Goal: Task Accomplishment & Management: Manage account settings

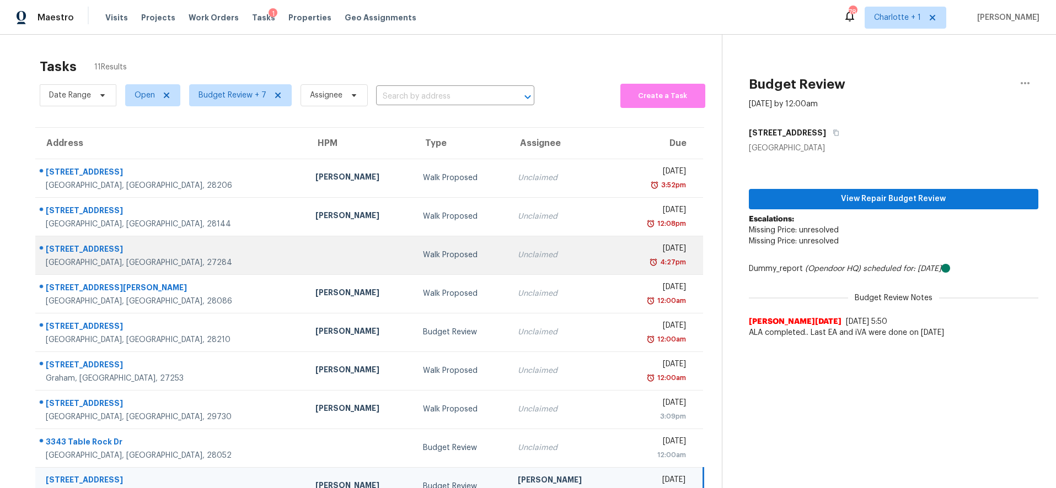
scroll to position [73, 0]
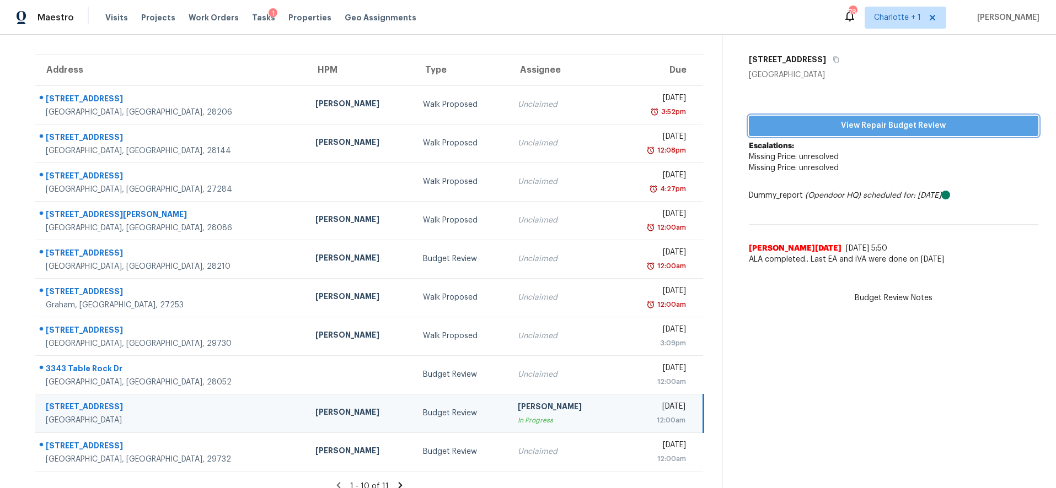
click at [765, 123] on span "View Repair Budget Review" at bounding box center [894, 126] width 272 height 14
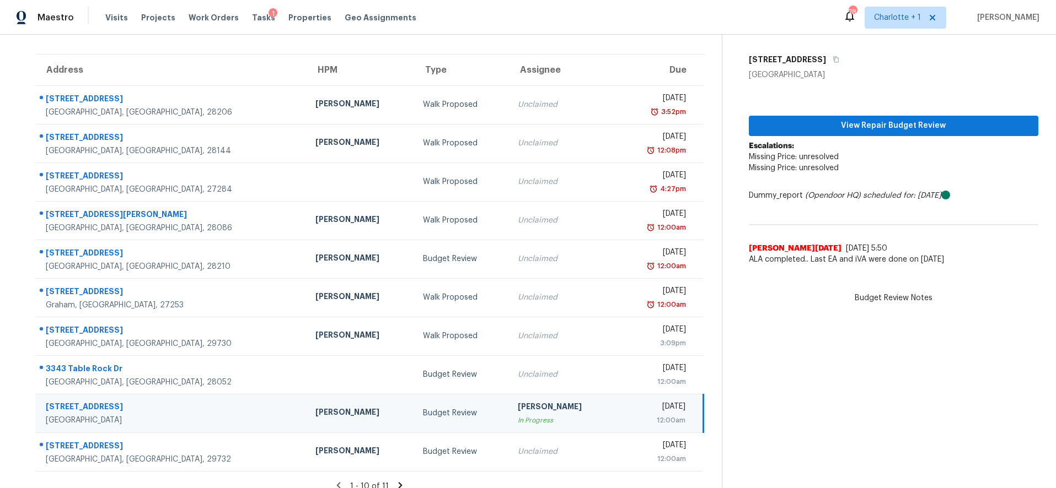
click at [307, 422] on td "[PERSON_NAME]" at bounding box center [361, 413] width 108 height 39
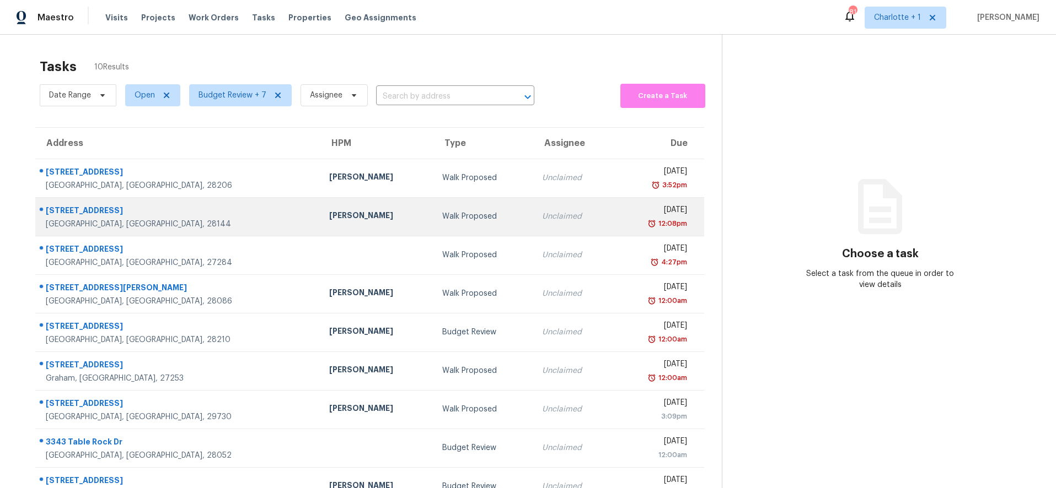
scroll to position [73, 0]
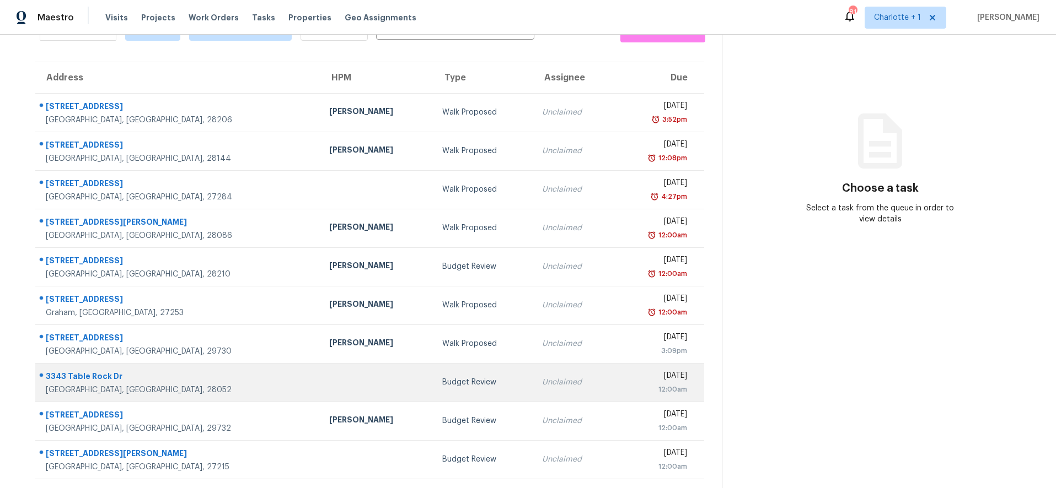
click at [320, 376] on td at bounding box center [376, 382] width 113 height 39
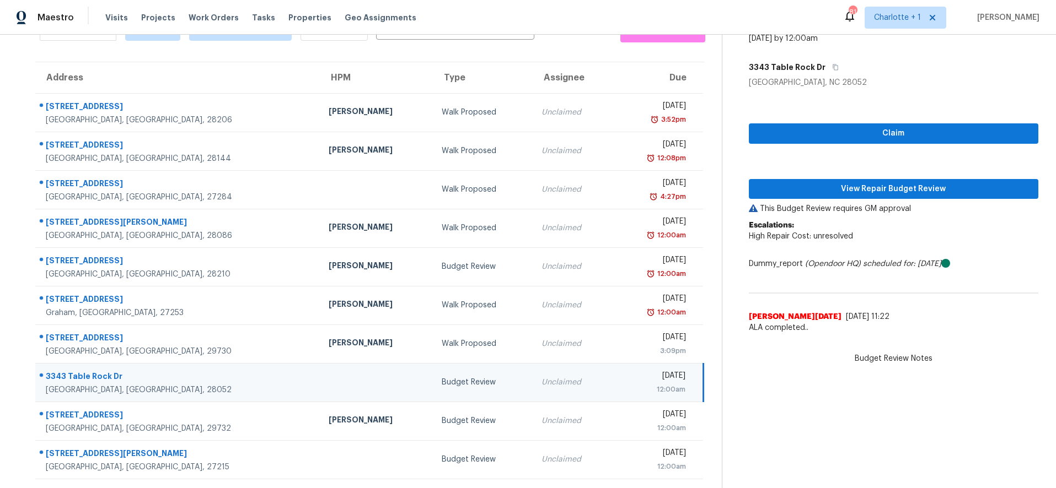
click at [320, 369] on td at bounding box center [376, 382] width 113 height 39
click at [899, 186] on span "View Repair Budget Review" at bounding box center [894, 189] width 272 height 14
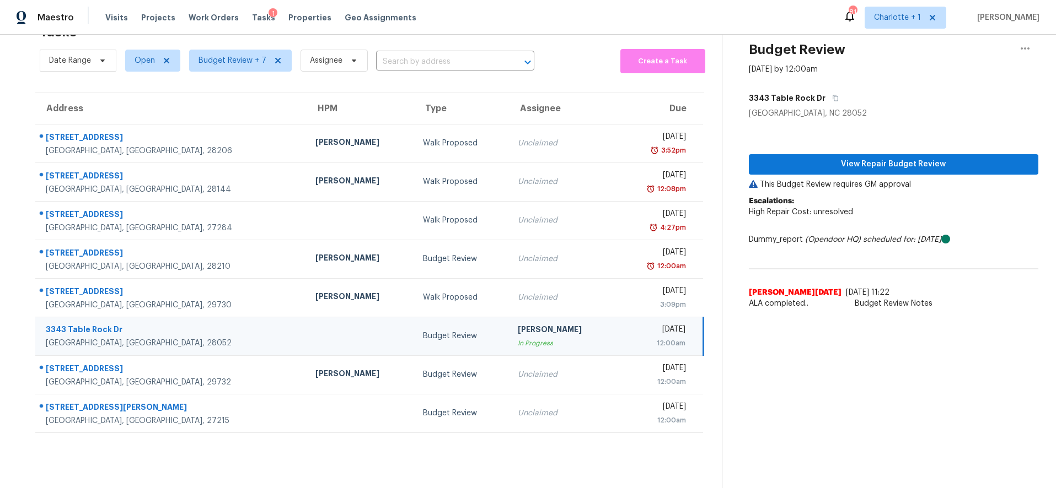
scroll to position [43, 0]
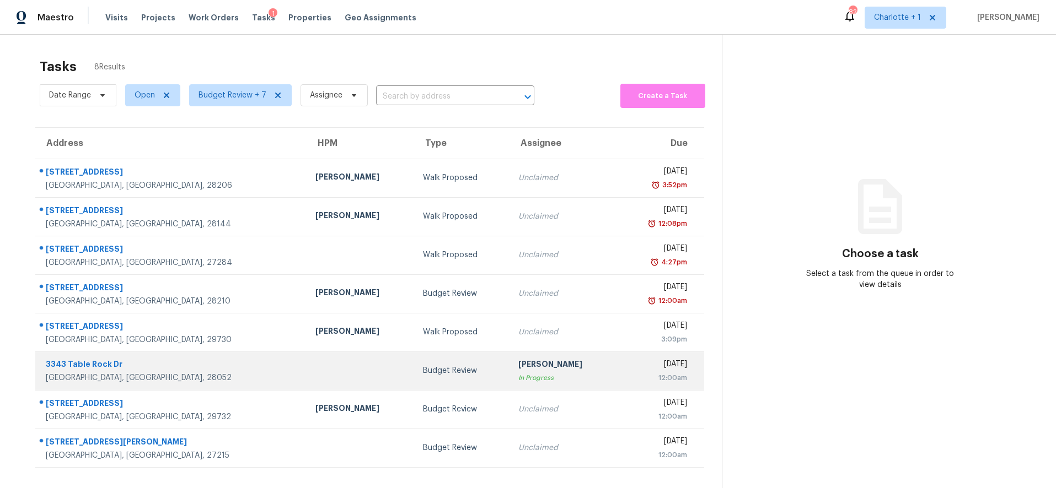
click at [518, 362] on div "[PERSON_NAME]" at bounding box center [563, 366] width 90 height 14
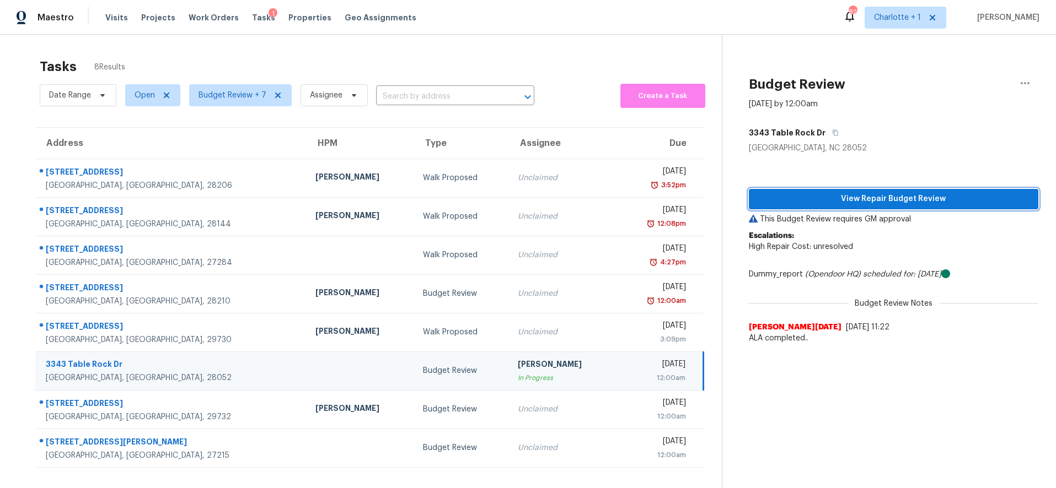
click at [884, 192] on span "View Repair Budget Review" at bounding box center [894, 199] width 272 height 14
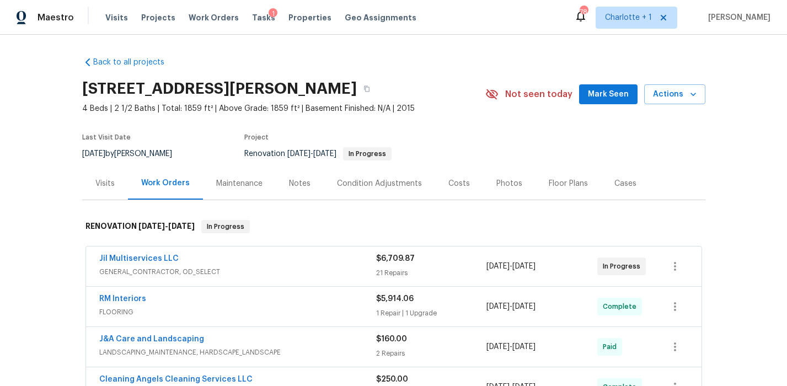
click at [339, 60] on div "Back to all projects [STREET_ADDRESS][PERSON_NAME] 4 Beds | 2 1/2 Baths | Total…" at bounding box center [393, 301] width 623 height 506
click at [304, 19] on span "Properties" at bounding box center [309, 17] width 43 height 11
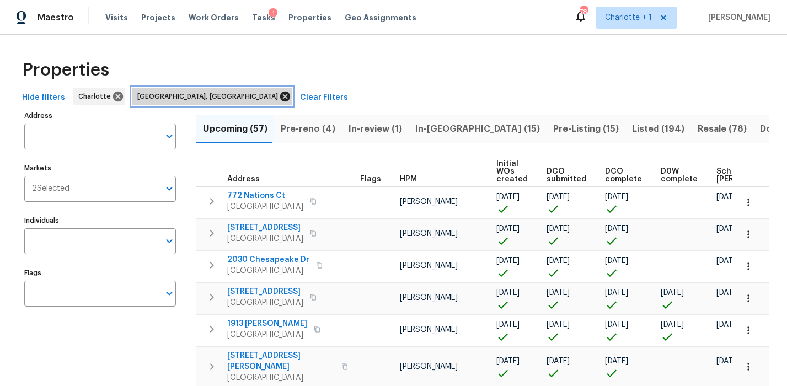
click at [280, 94] on icon at bounding box center [285, 97] width 10 height 10
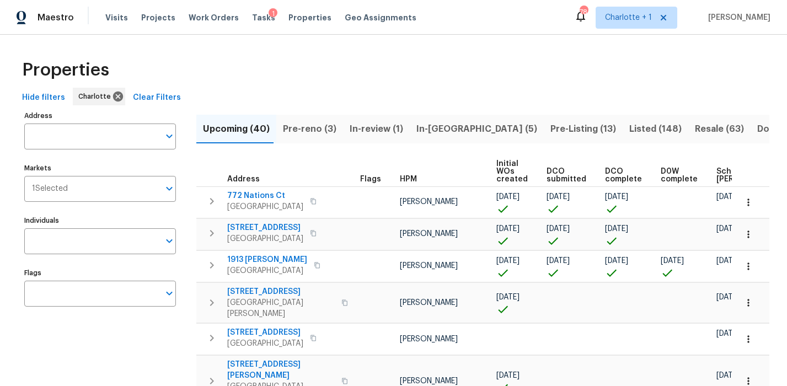
click at [477, 67] on div "Properties" at bounding box center [393, 69] width 751 height 35
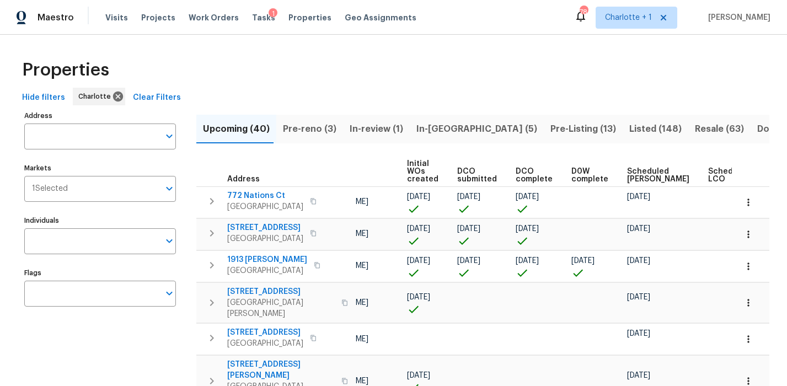
scroll to position [0, 114]
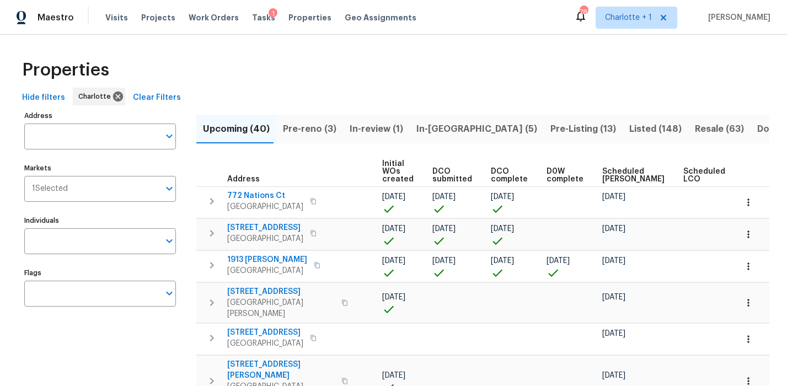
click at [617, 168] on span "Scheduled COE" at bounding box center [633, 175] width 62 height 15
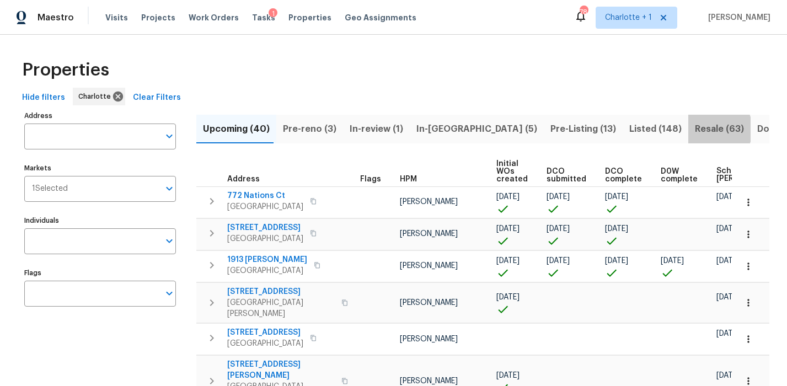
click at [695, 129] on span "Resale (63)" at bounding box center [719, 128] width 49 height 15
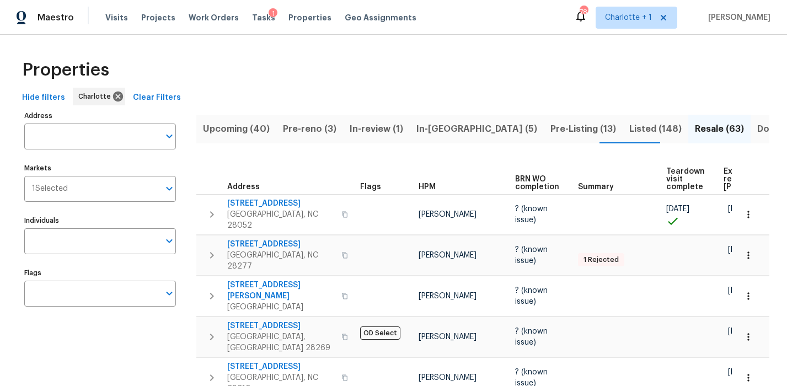
scroll to position [0, 101]
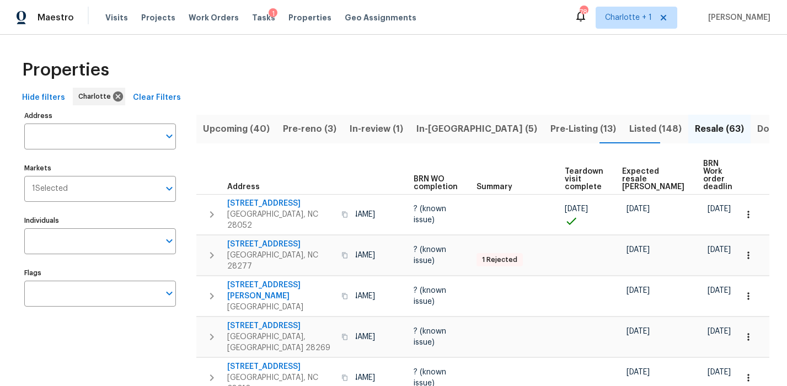
click at [622, 170] on span "Expected resale [PERSON_NAME]" at bounding box center [653, 179] width 62 height 23
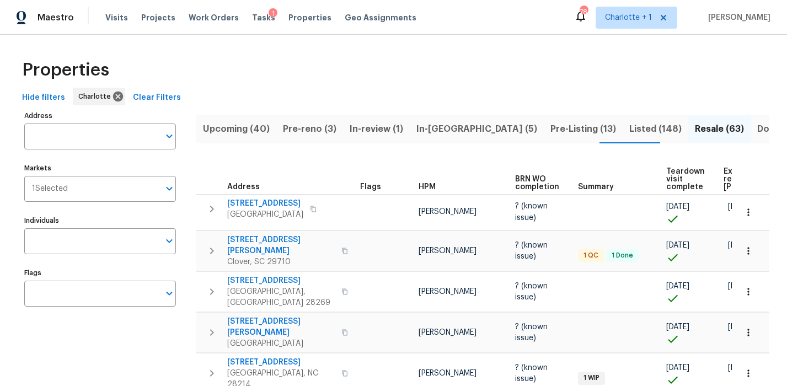
scroll to position [0, 120]
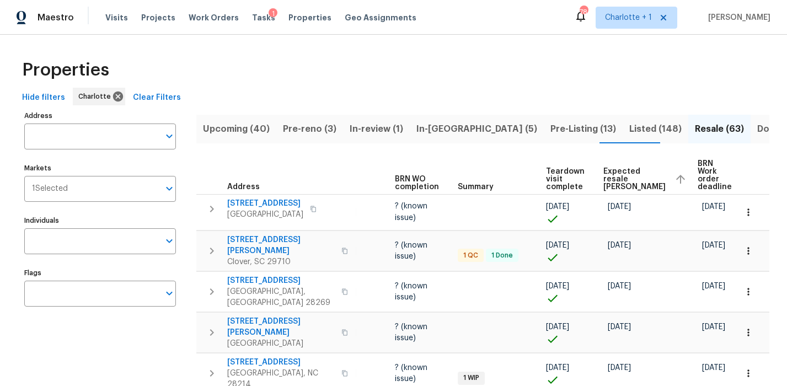
click at [603, 169] on span "Expected resale [PERSON_NAME]" at bounding box center [634, 179] width 62 height 23
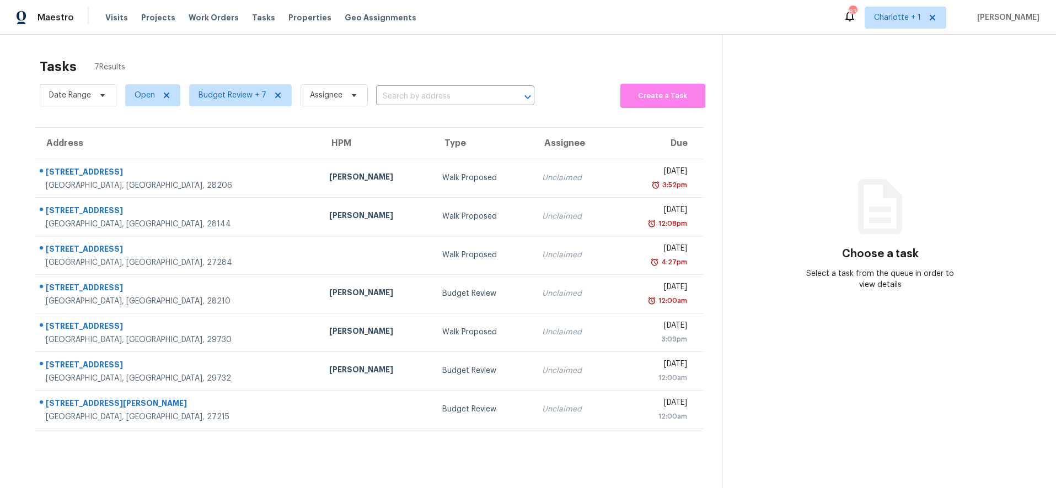
click at [389, 37] on div "Tasks 7 Results Date Range Open Budget Review + 7 Assignee ​ Create a Task Addr…" at bounding box center [528, 279] width 1056 height 488
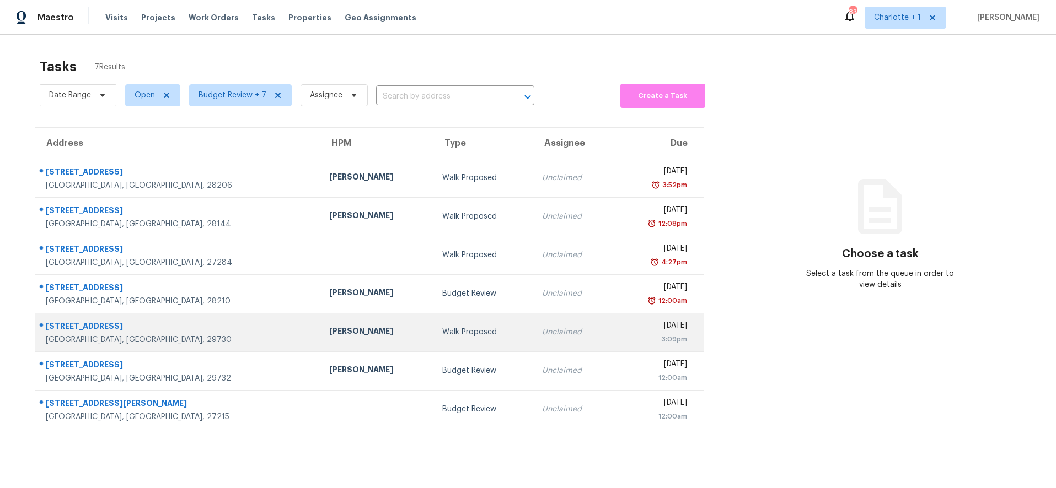
click at [433, 339] on td "Walk Proposed" at bounding box center [483, 332] width 100 height 39
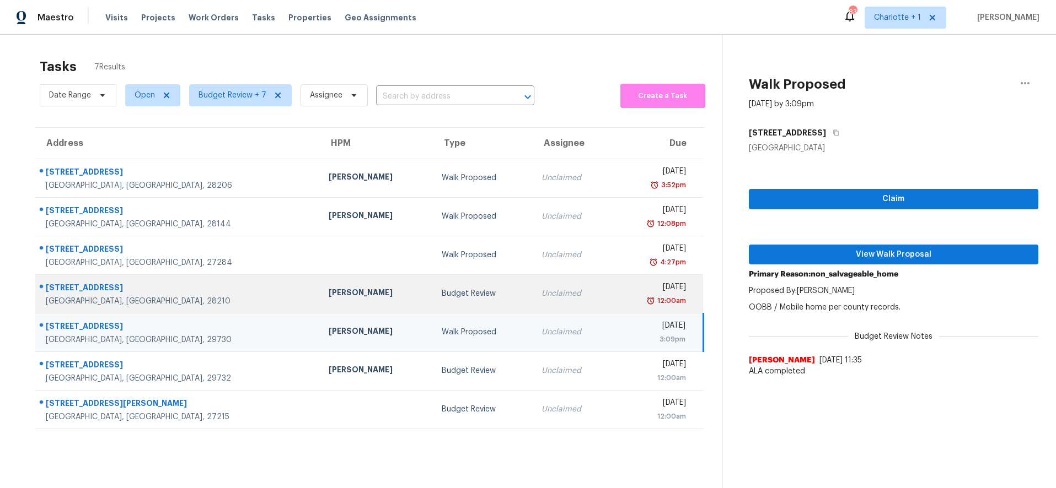
click at [442, 293] on div "Budget Review" at bounding box center [483, 293] width 82 height 11
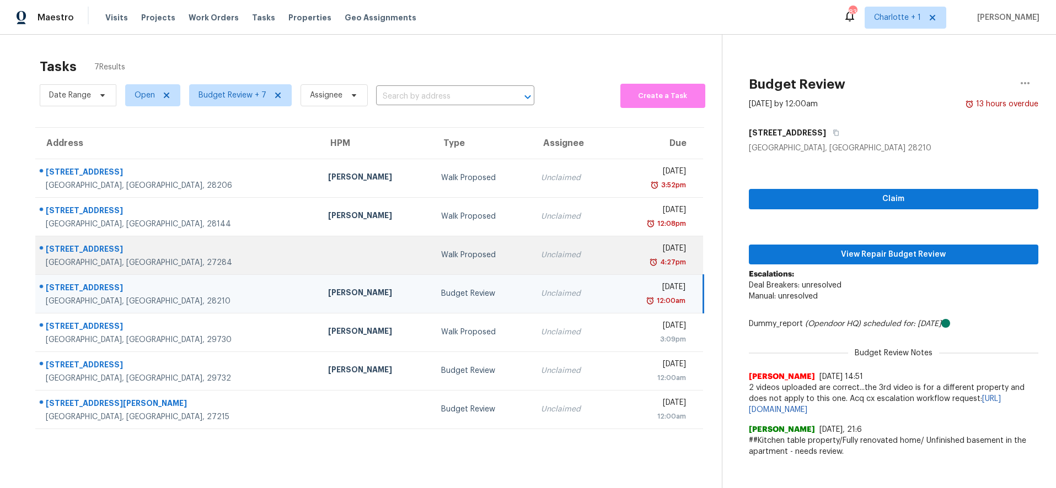
click at [441, 259] on div "Walk Proposed" at bounding box center [482, 255] width 82 height 11
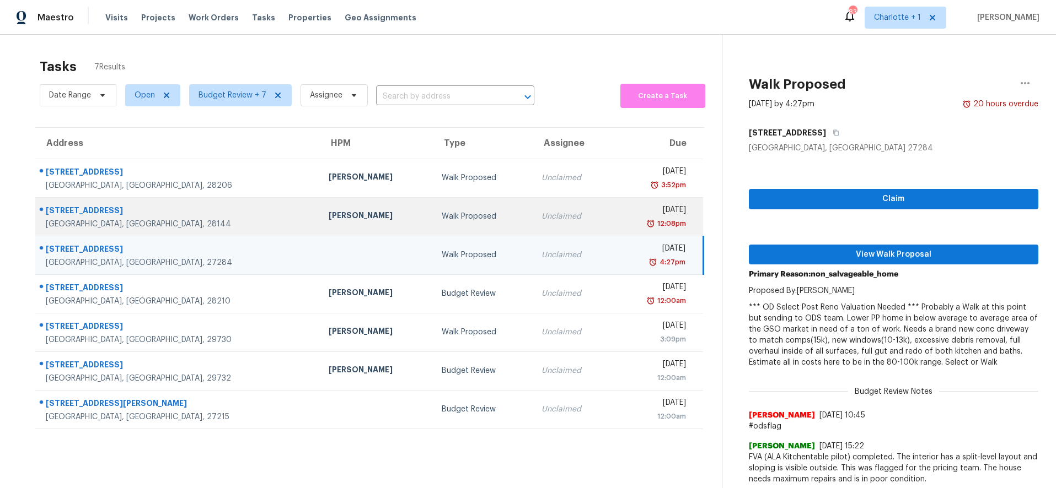
click at [442, 214] on div "Walk Proposed" at bounding box center [483, 216] width 82 height 11
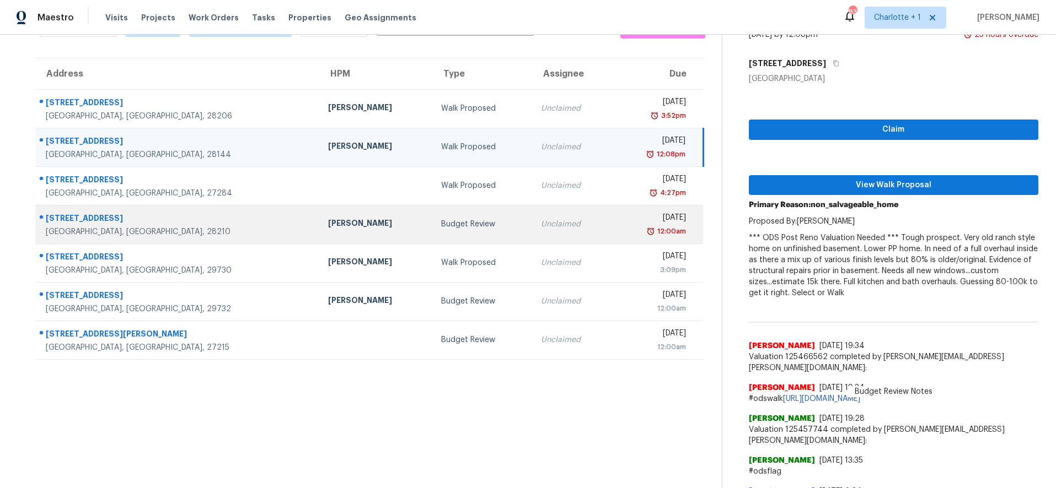
scroll to position [45, 0]
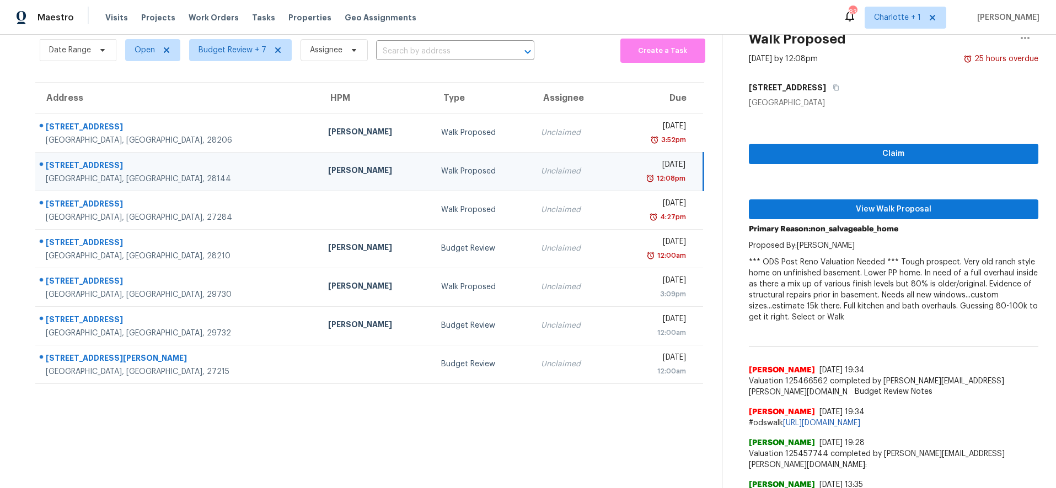
click at [328, 174] on div "[PERSON_NAME]" at bounding box center [375, 172] width 95 height 14
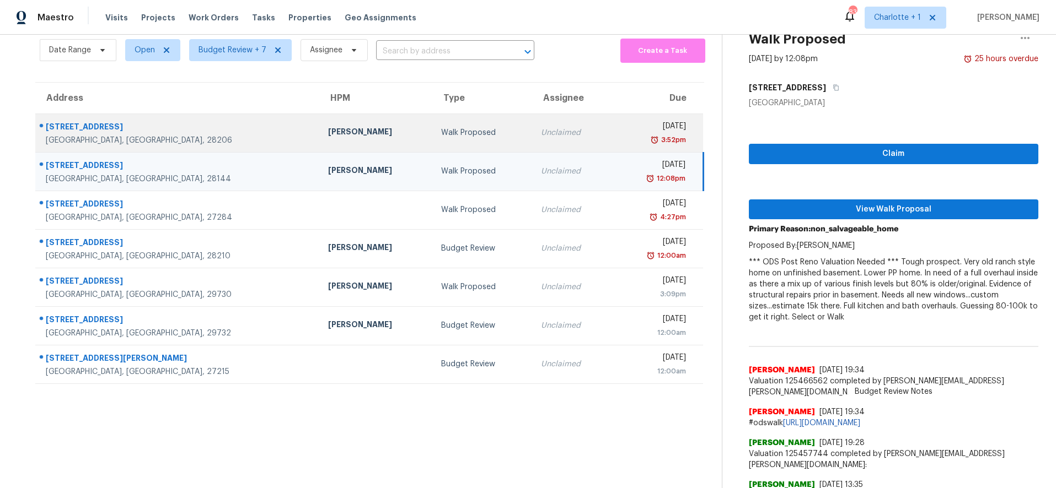
click at [441, 127] on div "Walk Proposed" at bounding box center [482, 132] width 82 height 11
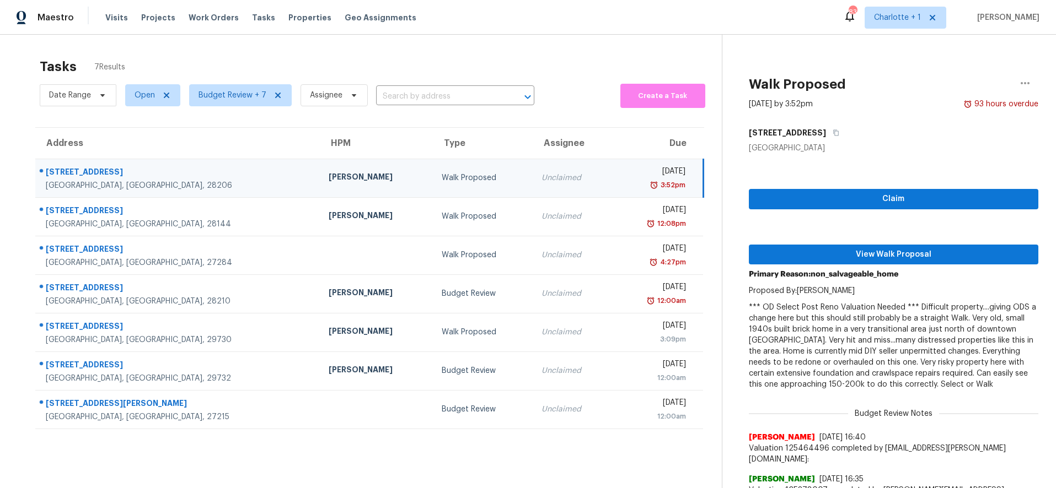
scroll to position [1, 0]
click at [621, 176] on div "Fri, Aug 29th 2025" at bounding box center [653, 172] width 64 height 14
click at [1018, 81] on icon "button" at bounding box center [1024, 82] width 13 height 13
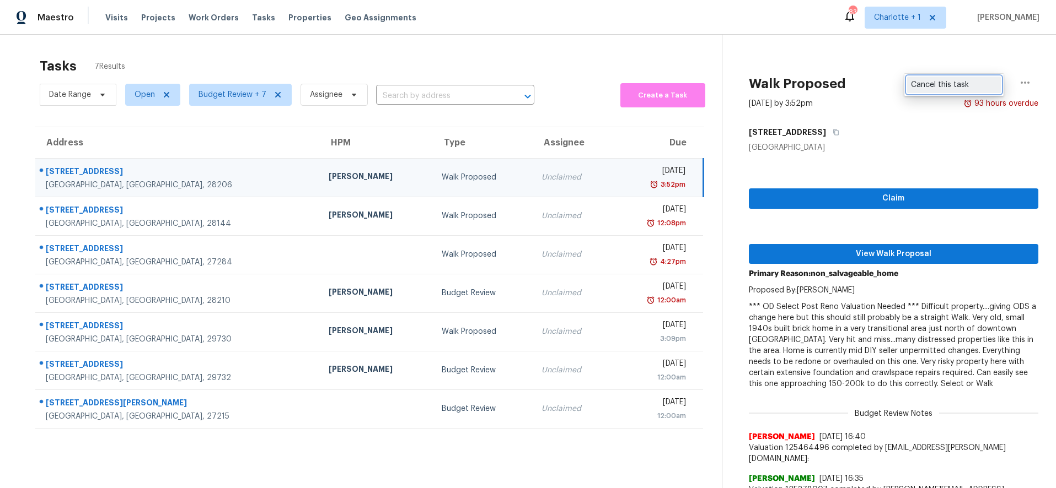
click at [952, 84] on div "Cancel this task" at bounding box center [954, 84] width 86 height 11
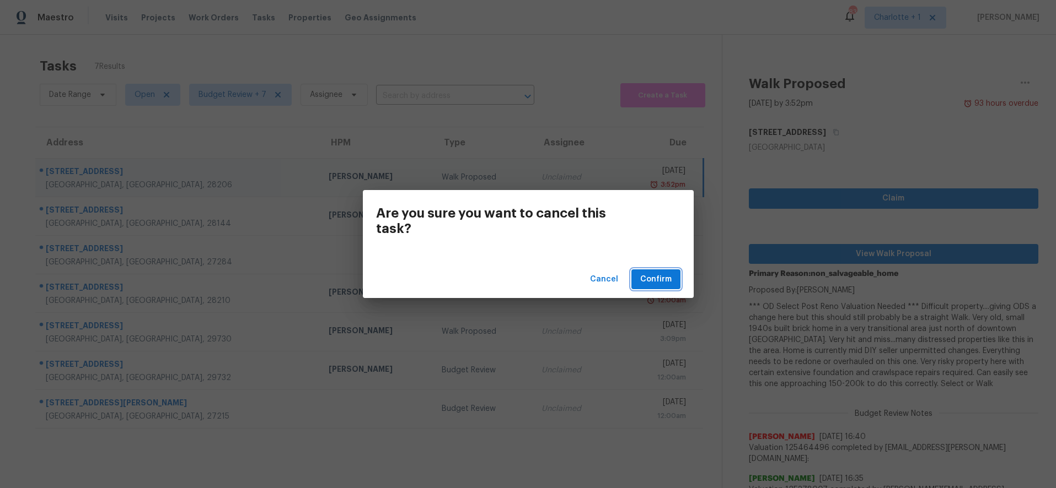
click at [649, 271] on button "Confirm" at bounding box center [655, 280] width 49 height 20
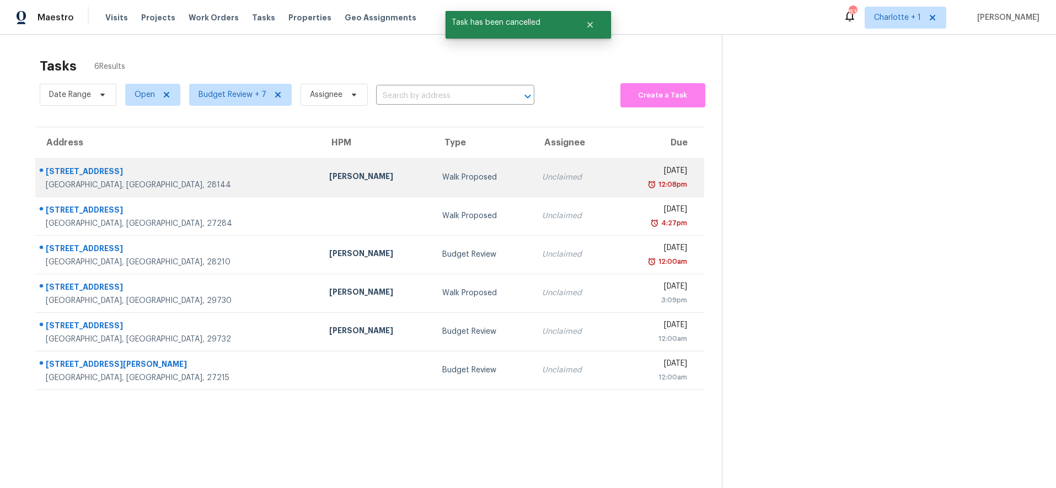
click at [442, 181] on div "Walk Proposed" at bounding box center [483, 177] width 83 height 11
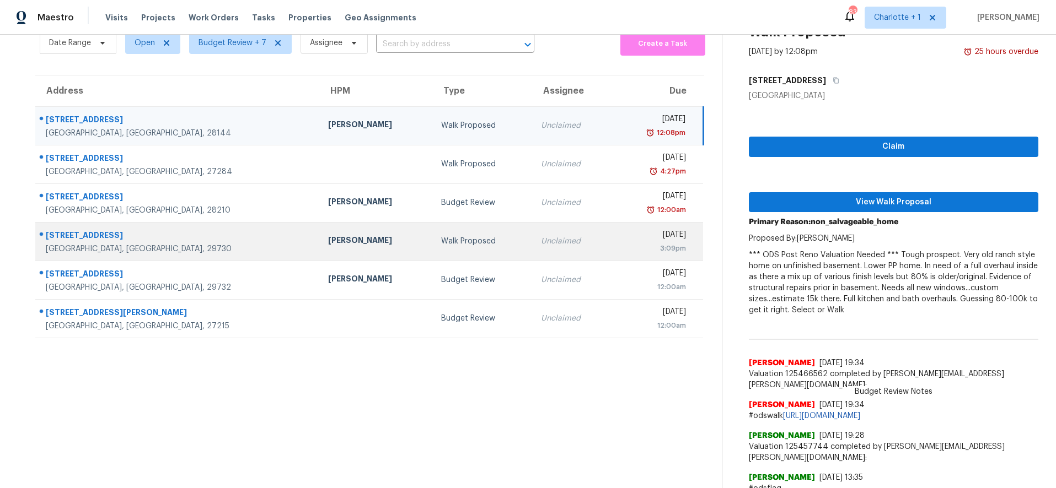
scroll to position [0, 0]
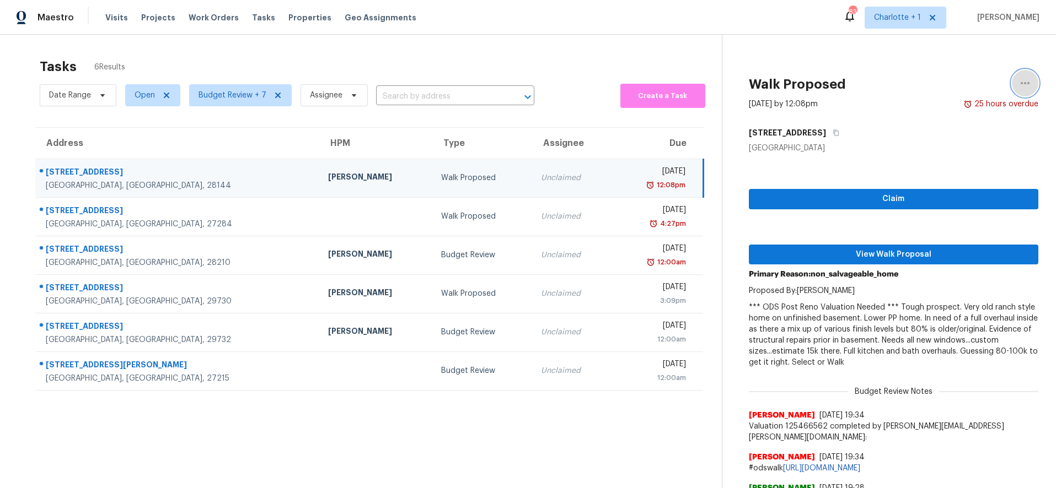
click at [1018, 82] on icon "button" at bounding box center [1024, 83] width 13 height 13
click at [940, 87] on div "Cancel this task" at bounding box center [954, 85] width 86 height 11
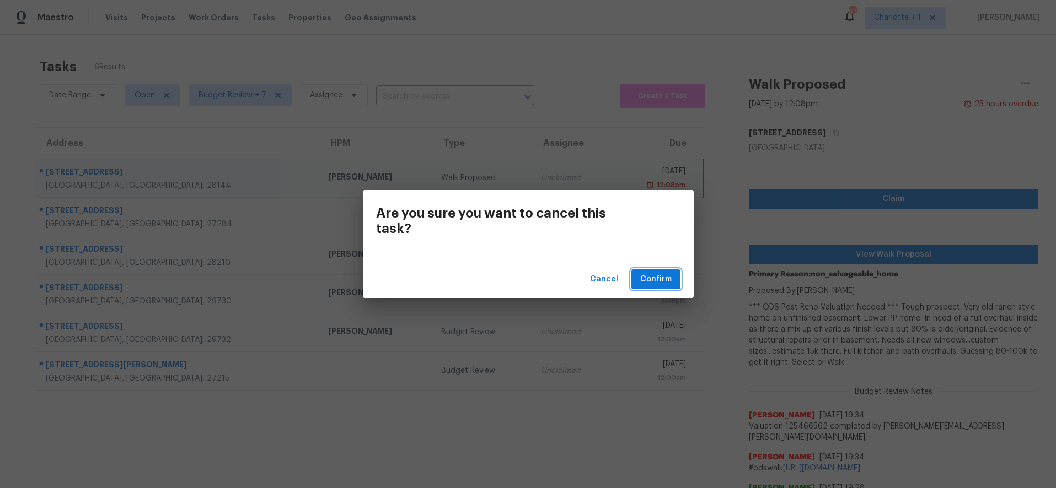
click at [665, 281] on span "Confirm" at bounding box center [655, 280] width 31 height 14
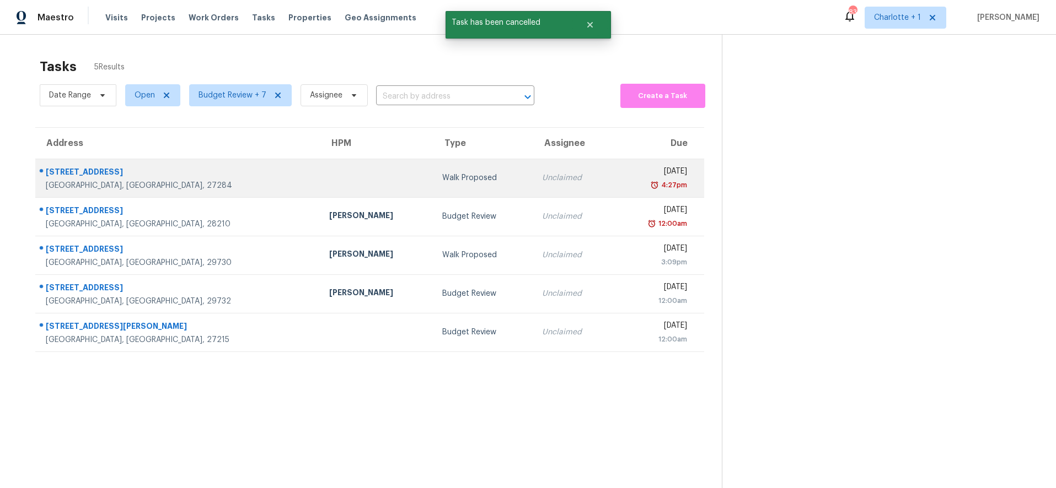
click at [186, 176] on div "113 Crestland Dr" at bounding box center [179, 174] width 266 height 14
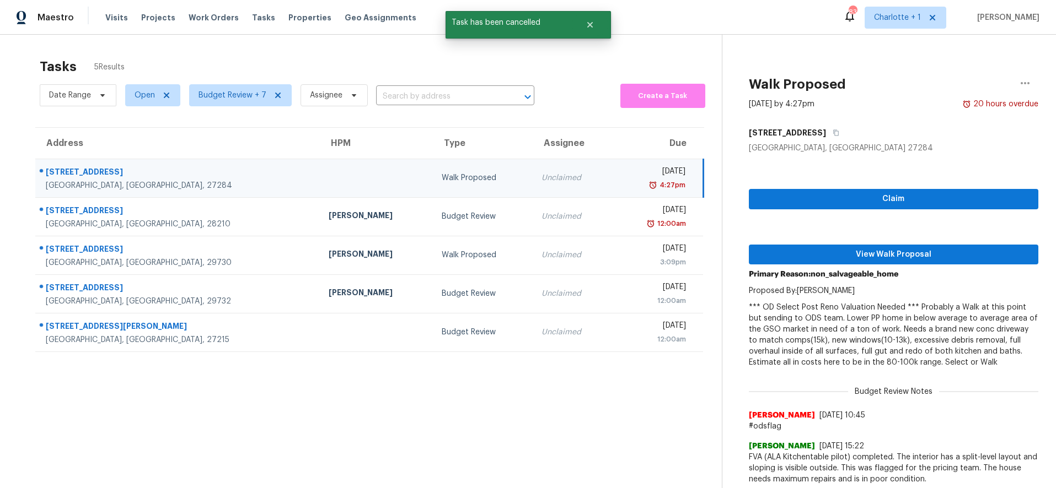
scroll to position [43, 0]
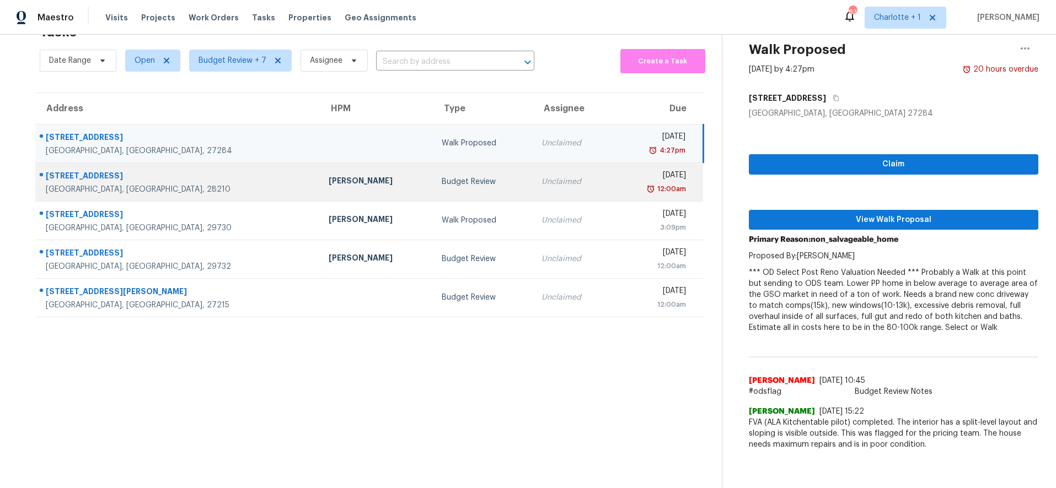
click at [442, 178] on div "Budget Review" at bounding box center [483, 181] width 82 height 11
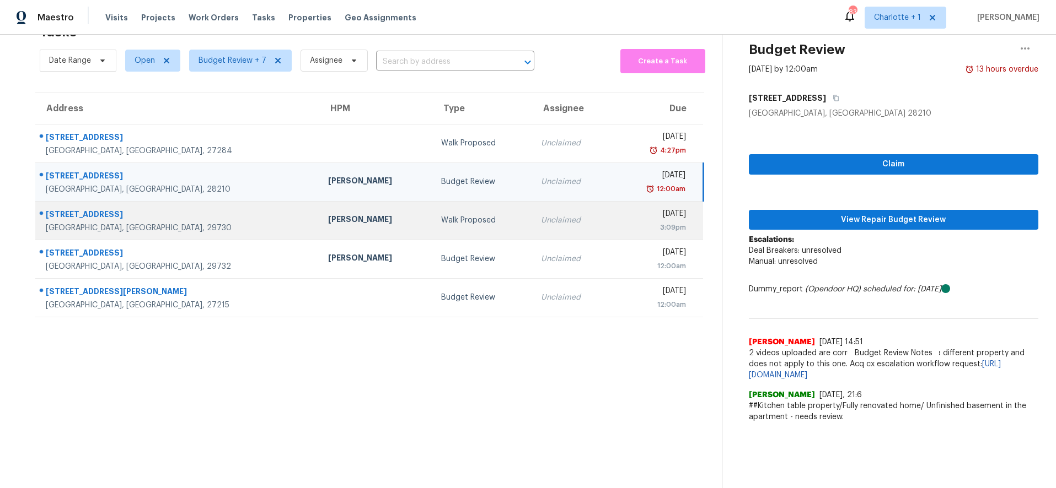
click at [441, 217] on div "Walk Proposed" at bounding box center [482, 220] width 82 height 11
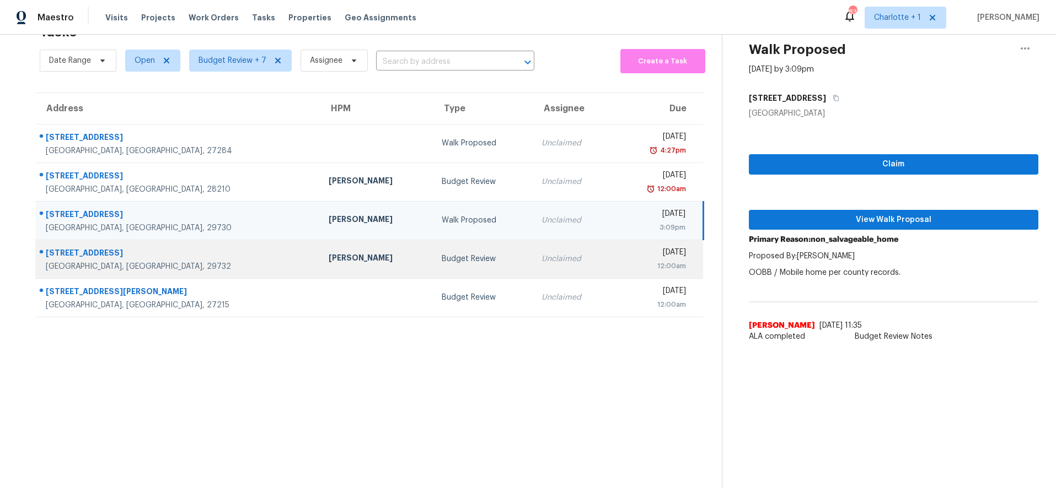
click at [320, 255] on td "[PERSON_NAME]" at bounding box center [376, 259] width 113 height 39
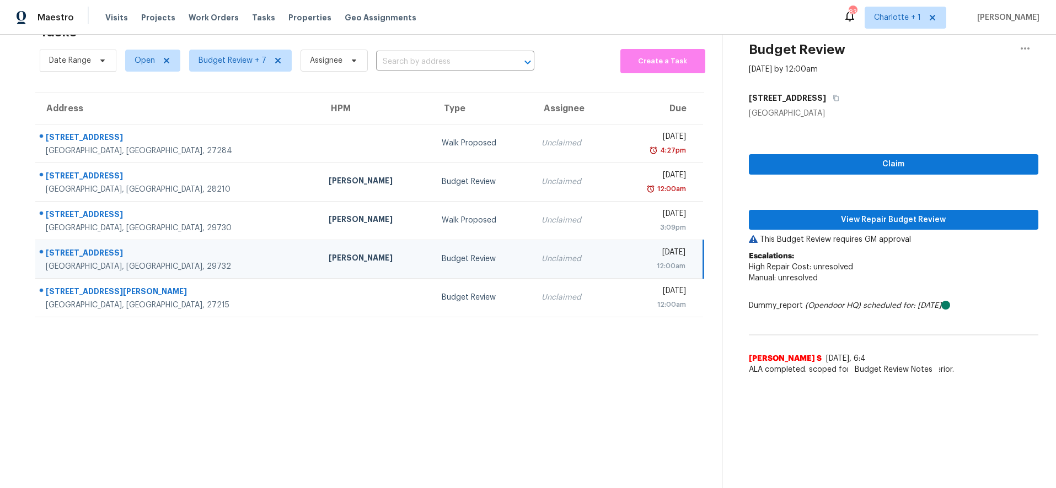
click at [320, 249] on td "[PERSON_NAME]" at bounding box center [376, 259] width 113 height 39
click at [329, 253] on div "[PERSON_NAME]" at bounding box center [376, 260] width 95 height 14
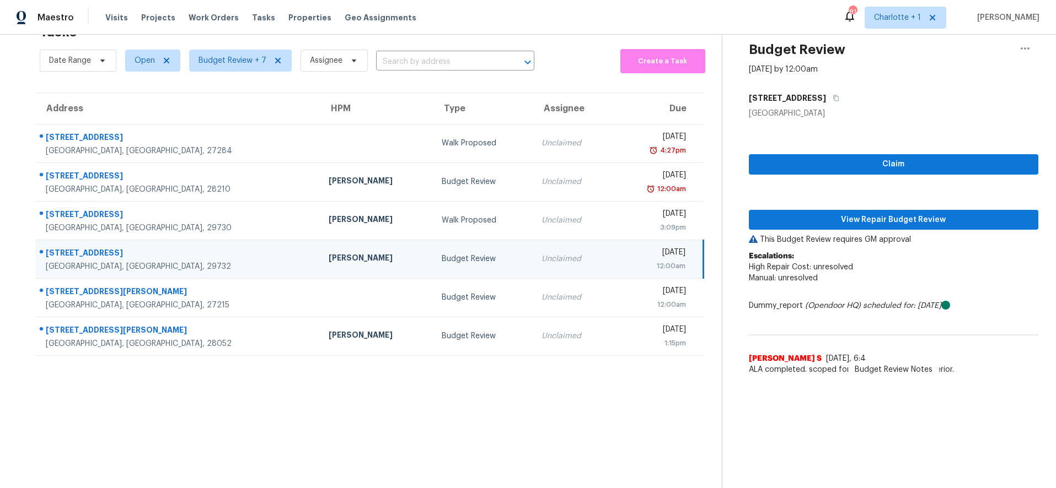
click at [403, 421] on section "Tasks 6 Results Date Range Open Budget Review + 7 Assignee ​ Create a Task Addr…" at bounding box center [370, 253] width 704 height 471
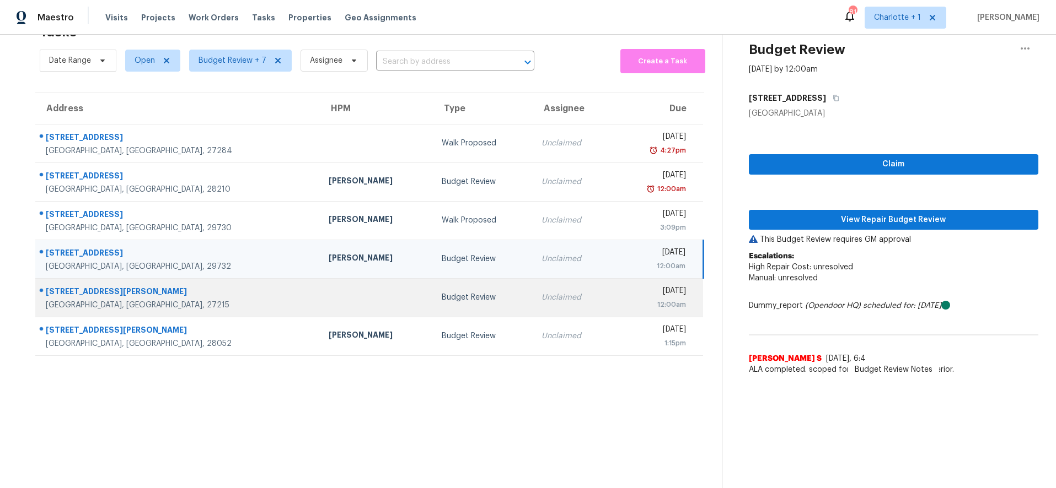
drag, startPoint x: 25, startPoint y: 362, endPoint x: 205, endPoint y: 305, distance: 187.8
click at [27, 362] on section "Tasks 6 Results Date Range Open Budget Review + 7 Assignee ​ Create a Task Addr…" at bounding box center [370, 253] width 704 height 471
click at [320, 278] on td at bounding box center [376, 297] width 113 height 39
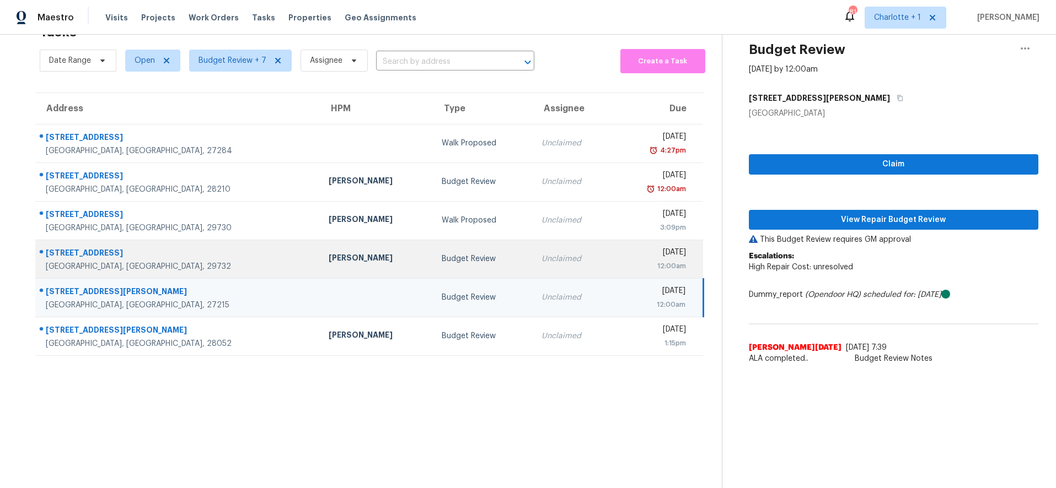
click at [321, 248] on td "[PERSON_NAME]" at bounding box center [376, 259] width 113 height 39
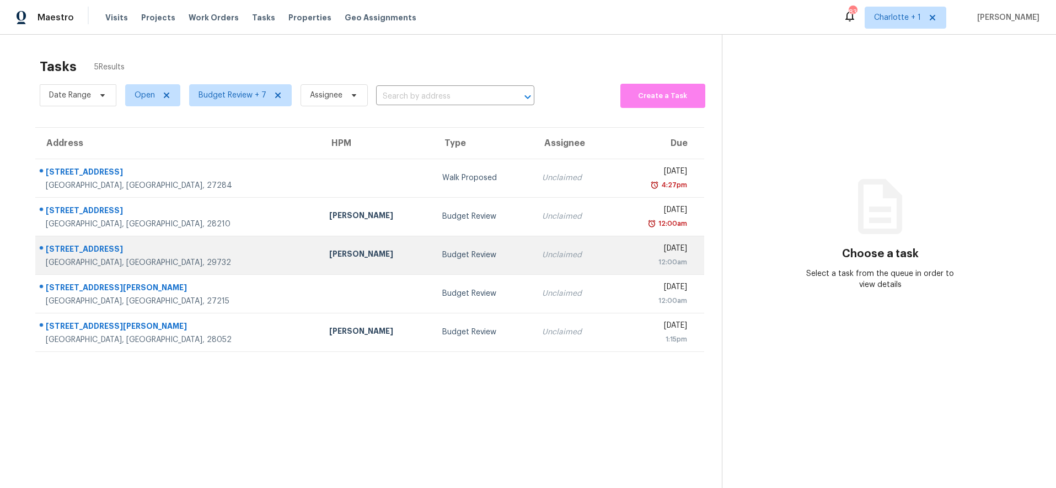
click at [442, 256] on div "Budget Review" at bounding box center [483, 255] width 83 height 11
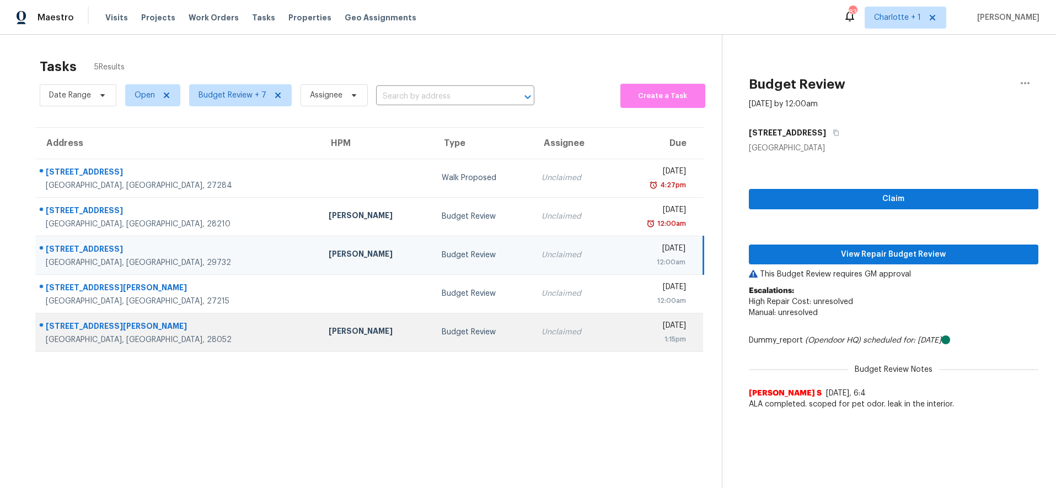
click at [329, 327] on div "[PERSON_NAME]" at bounding box center [376, 333] width 95 height 14
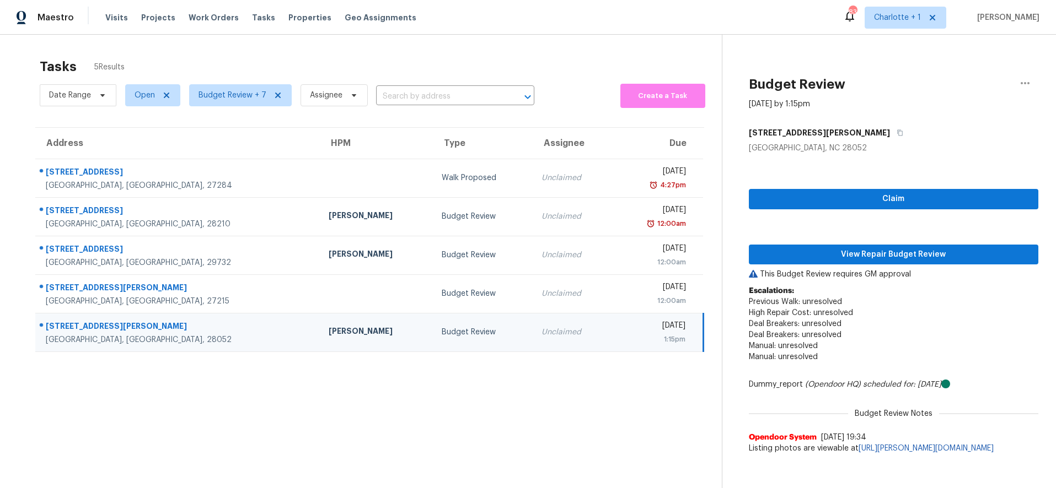
scroll to position [43, 0]
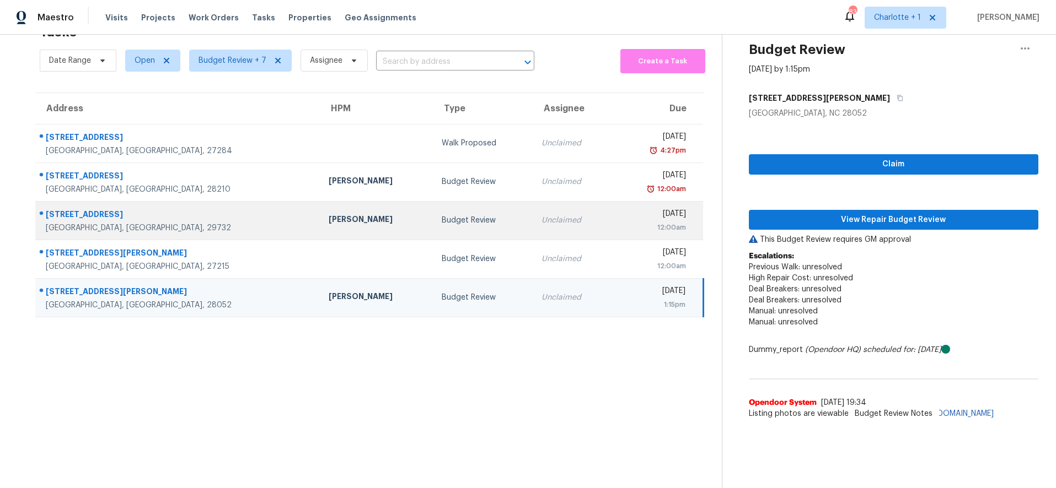
click at [320, 202] on td "[PERSON_NAME]" at bounding box center [376, 220] width 113 height 39
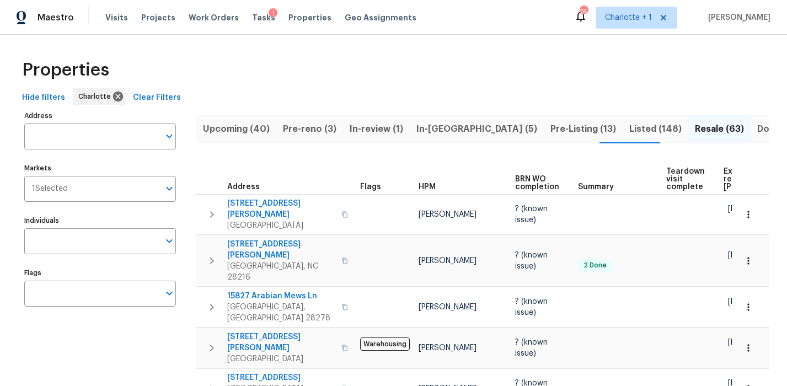
scroll to position [0, 120]
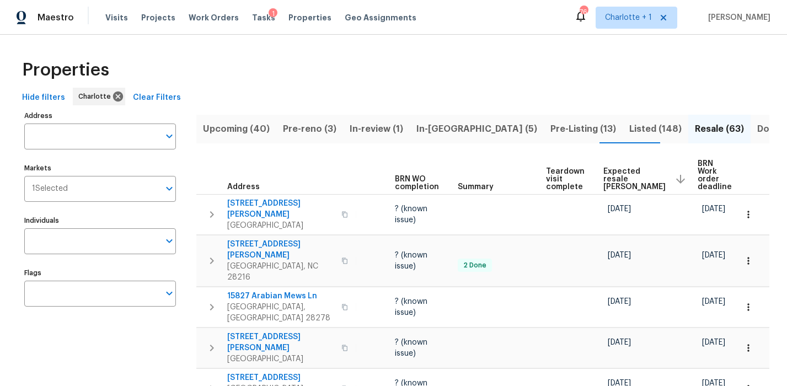
click at [264, 57] on div "Properties" at bounding box center [393, 69] width 751 height 35
